Goal: Task Accomplishment & Management: Manage account settings

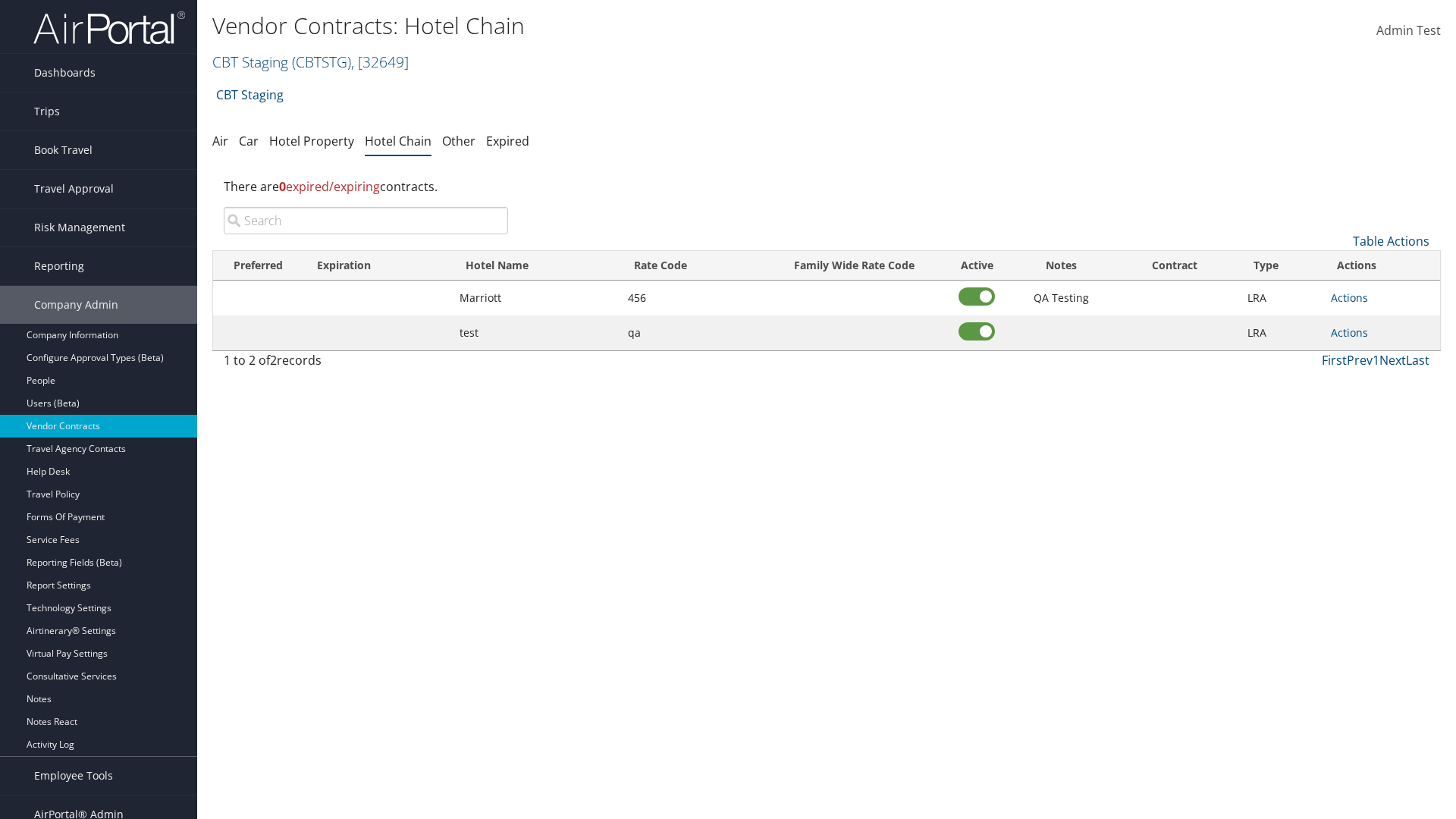
click at [366, 220] on input "search" at bounding box center [366, 220] width 285 height 27
type input "[GEOGRAPHIC_DATA]"
click at [1391, 241] on link "Table Actions" at bounding box center [1392, 241] width 77 height 16
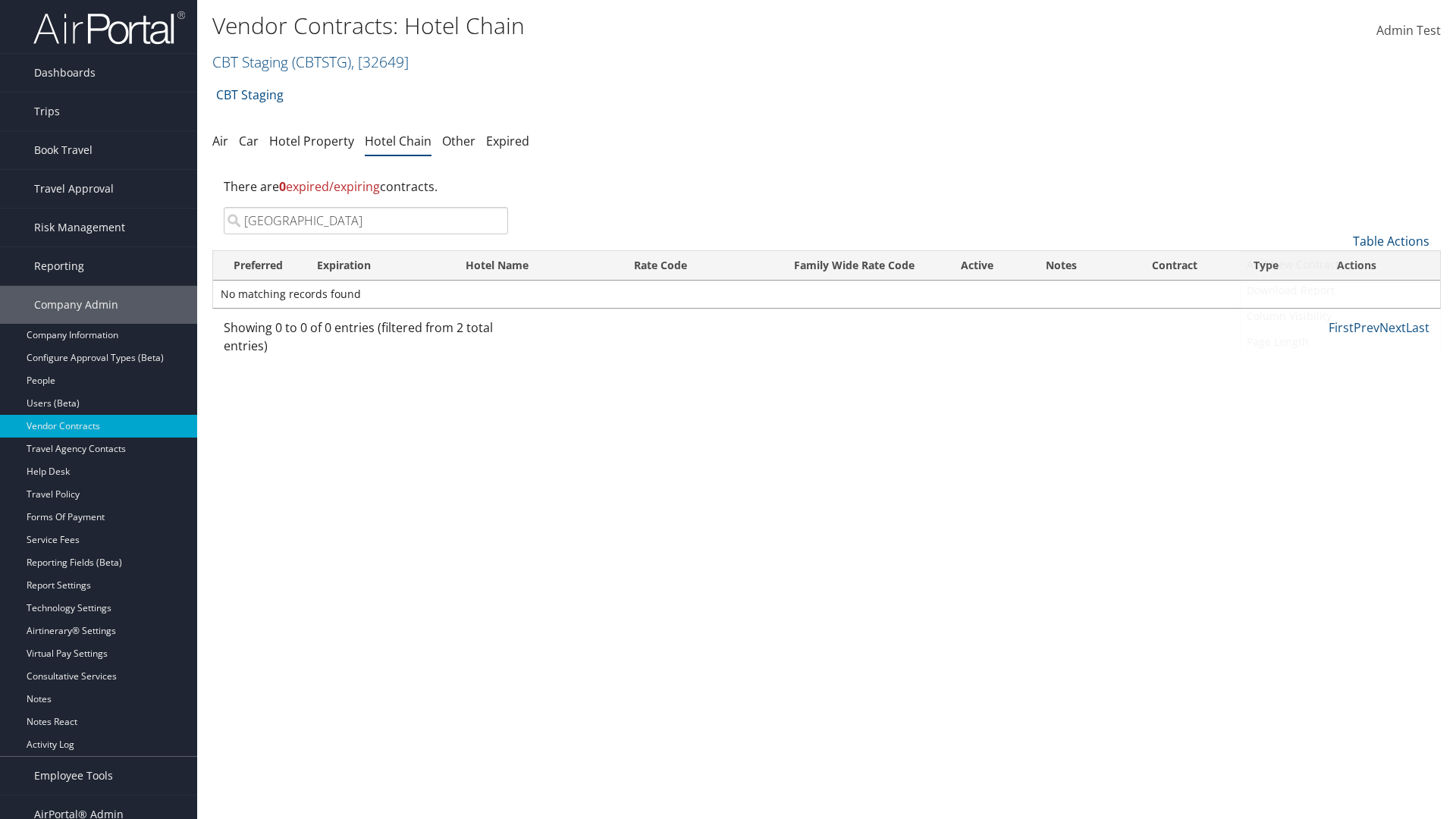
click at [1340, 264] on link "Add New Contract" at bounding box center [1341, 264] width 199 height 26
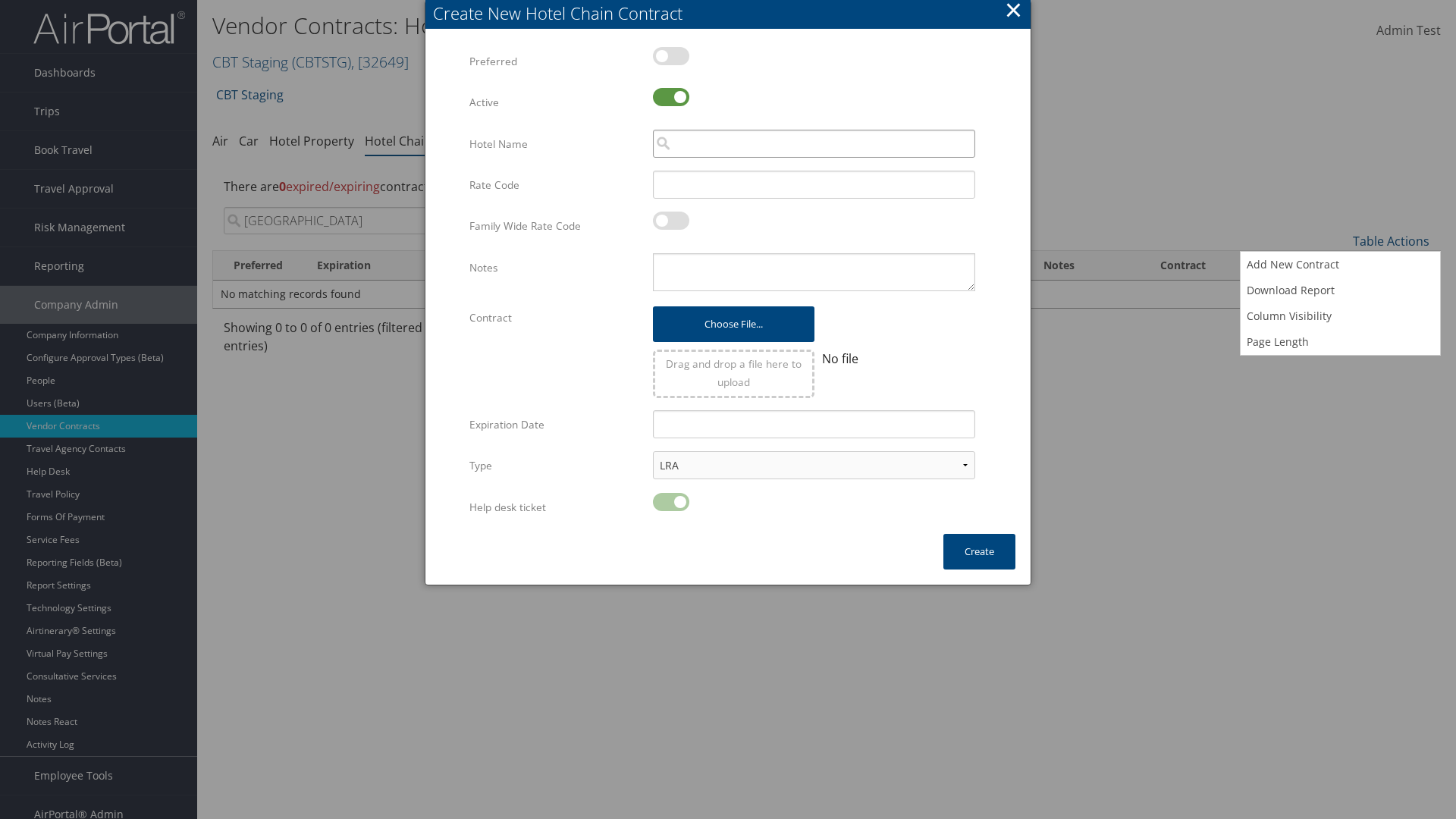
click at [814, 144] on input "search" at bounding box center [814, 144] width 322 height 28
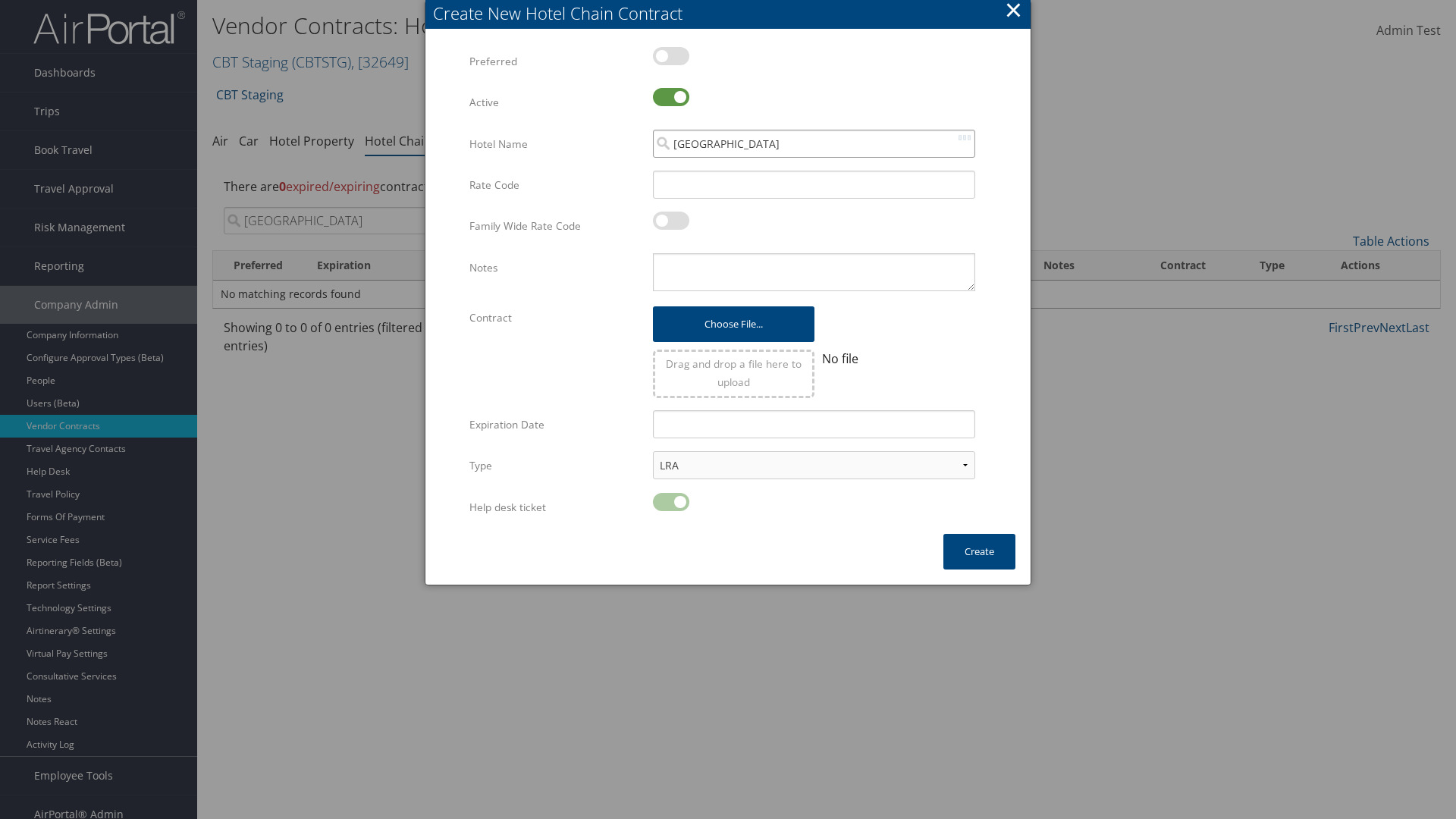
type input "[GEOGRAPHIC_DATA]"
type input "456"
click at [979, 551] on button "Create" at bounding box center [980, 551] width 72 height 35
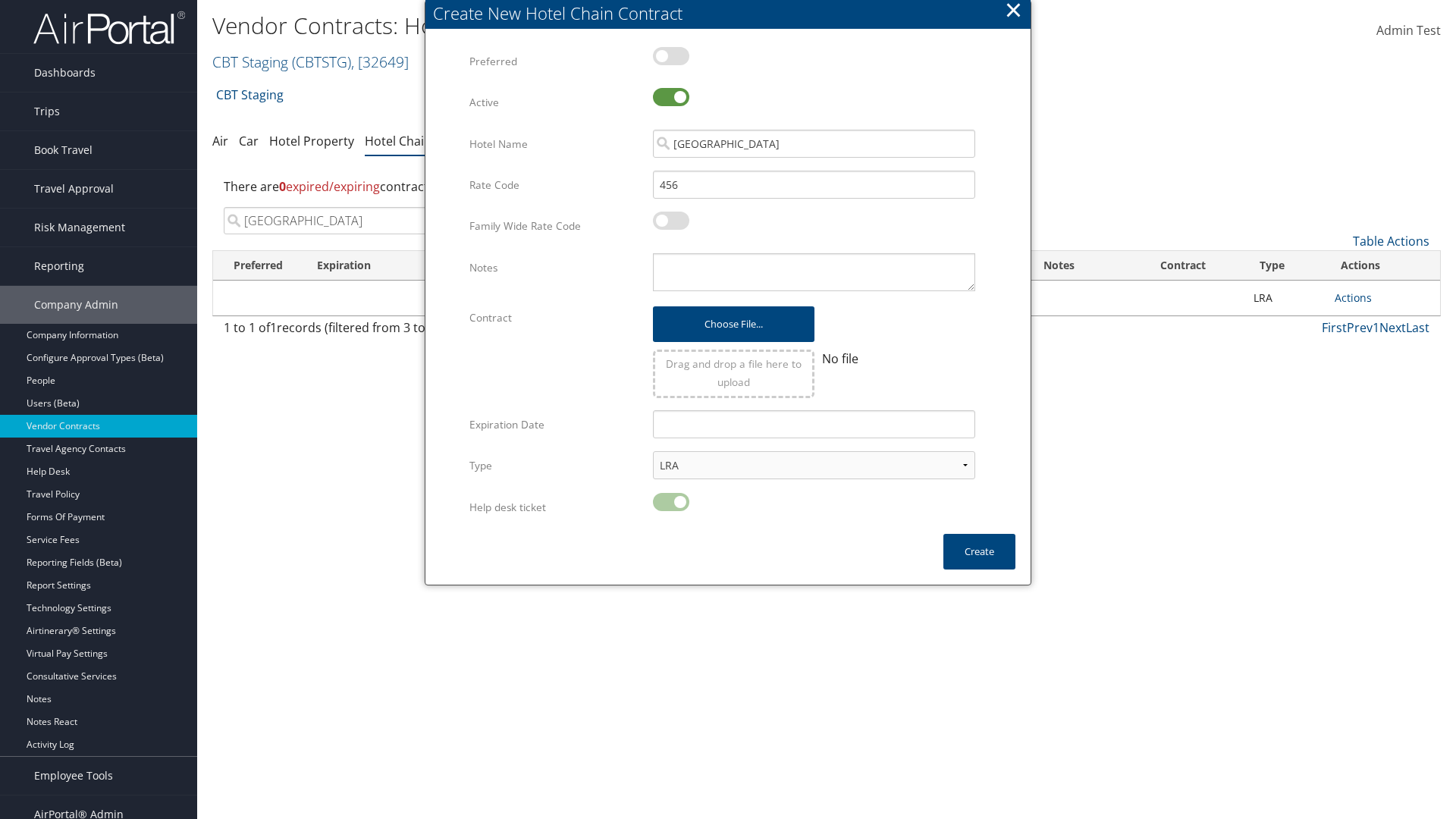
click at [366, 207] on input "[GEOGRAPHIC_DATA]" at bounding box center [366, 220] width 285 height 27
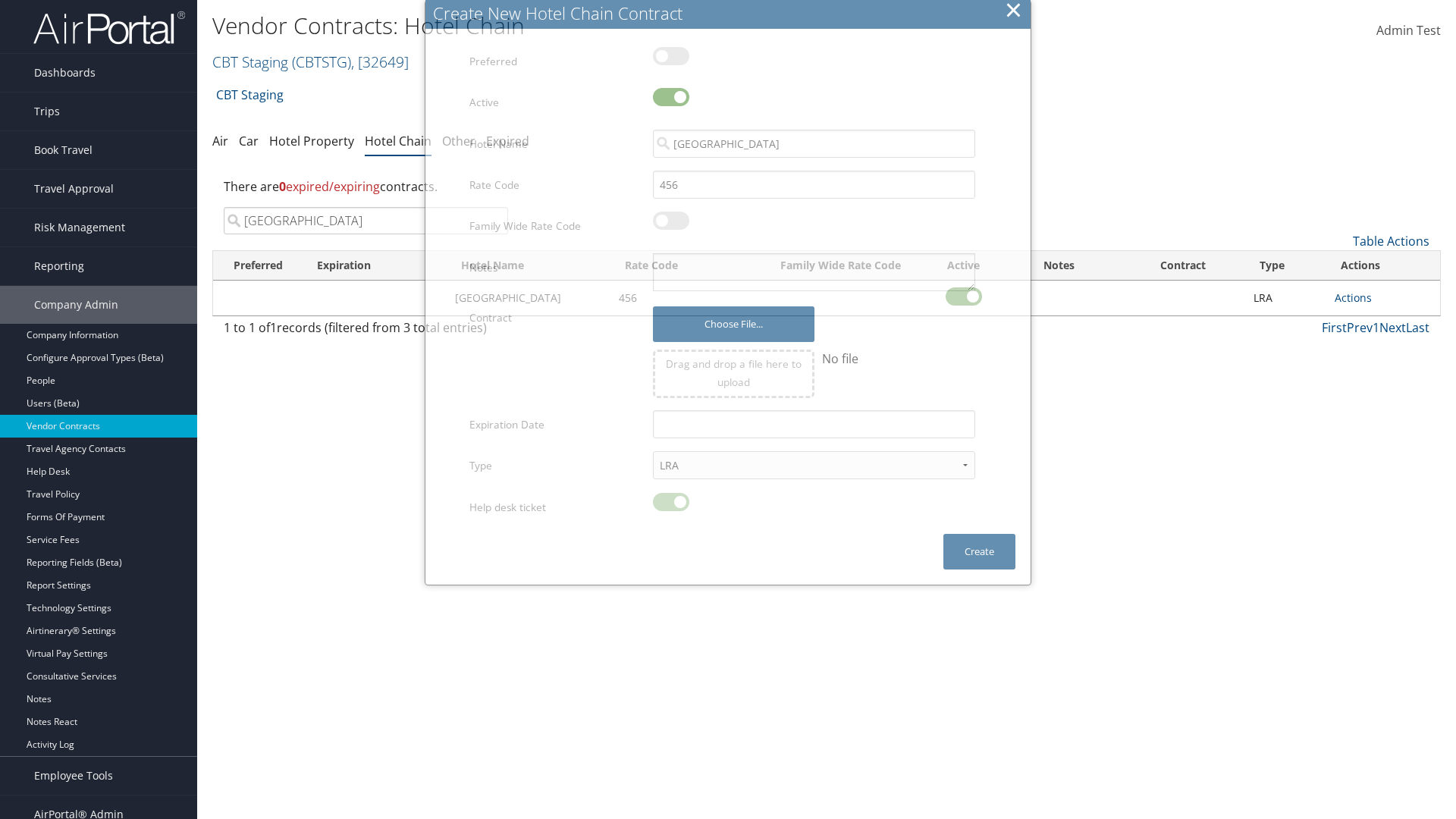
scroll to position [15, 0]
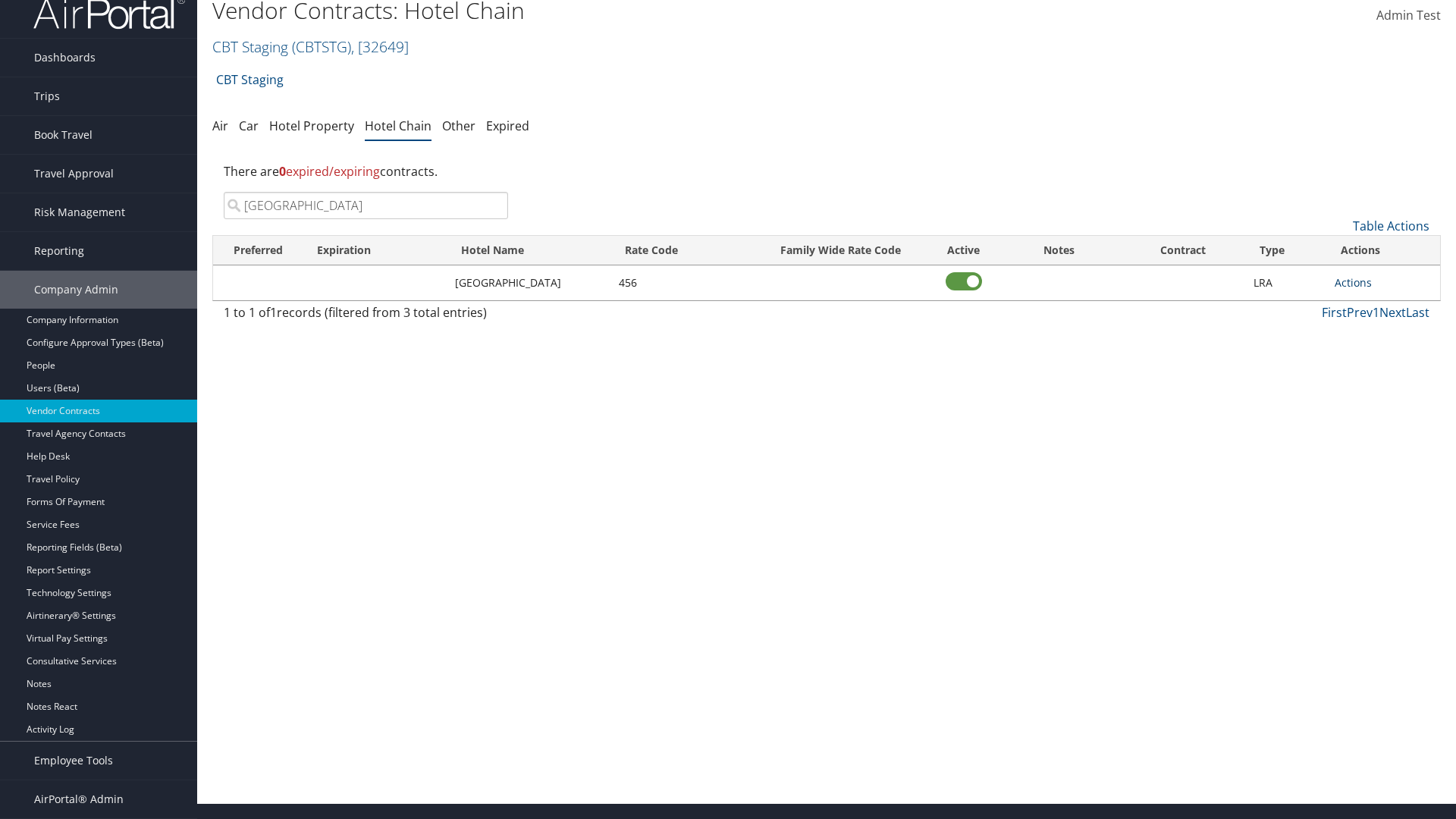
click at [1353, 282] on link "Actions" at bounding box center [1352, 282] width 37 height 14
click at [1357, 330] on link "Delete" at bounding box center [1357, 330] width 45 height 26
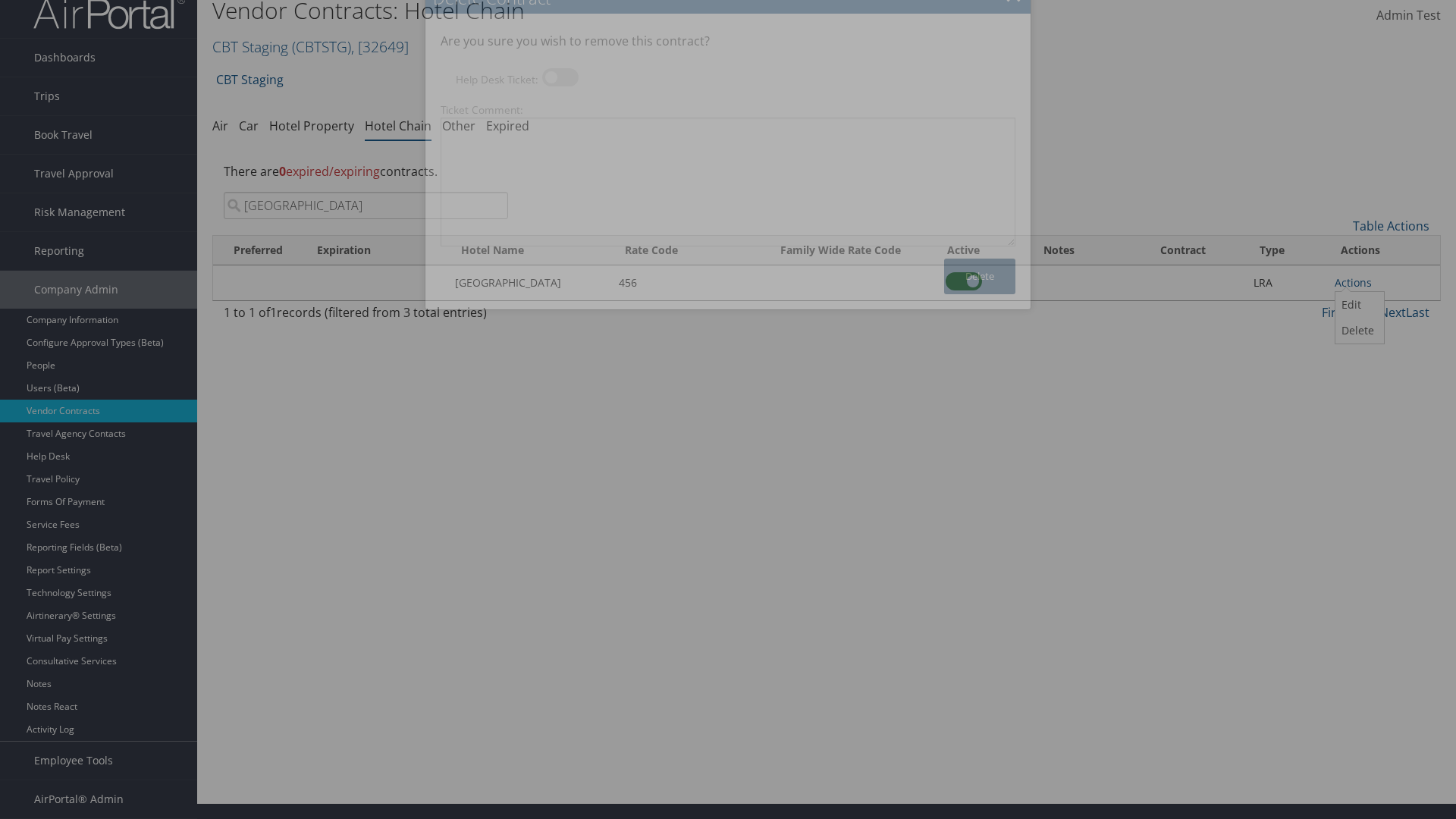
click at [980, 276] on button "Delete" at bounding box center [980, 276] width 71 height 35
